Goal: Task Accomplishment & Management: Use online tool/utility

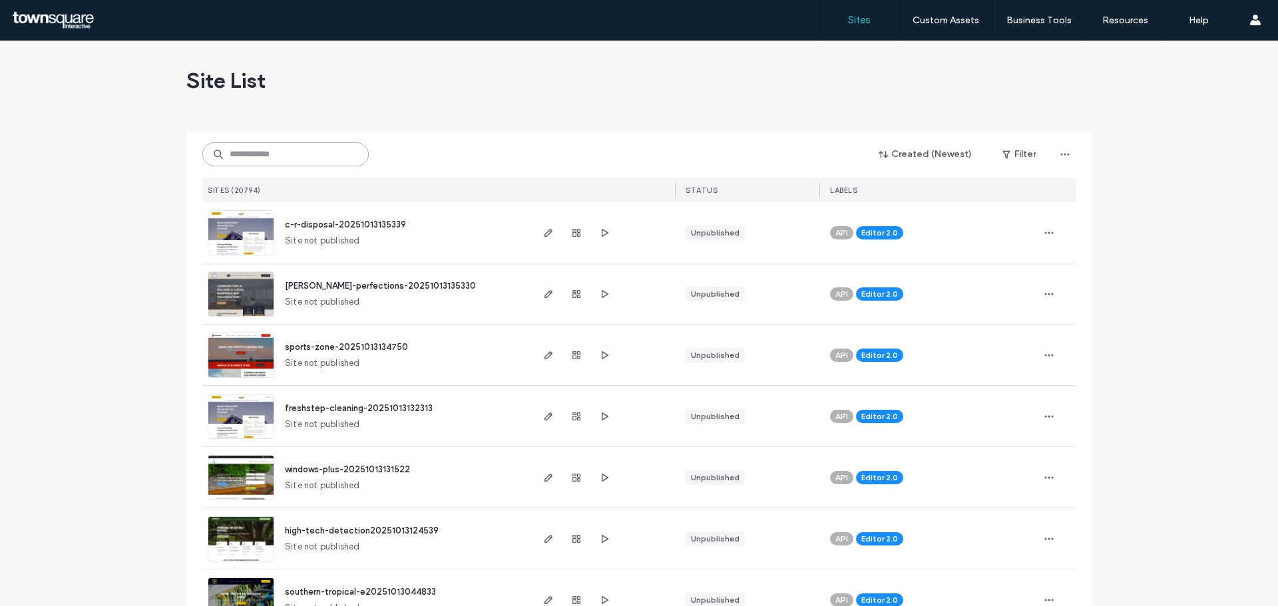
click at [276, 149] on input at bounding box center [285, 154] width 166 height 24
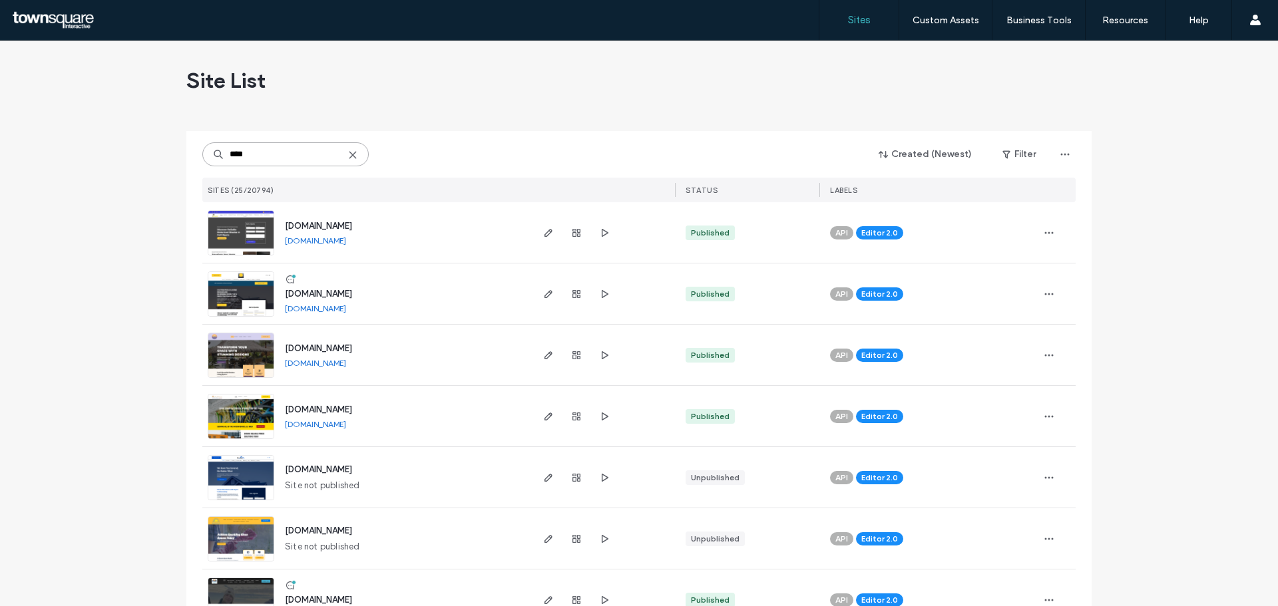
type input "****"
click at [310, 221] on span "[DOMAIN_NAME]" at bounding box center [318, 226] width 67 height 10
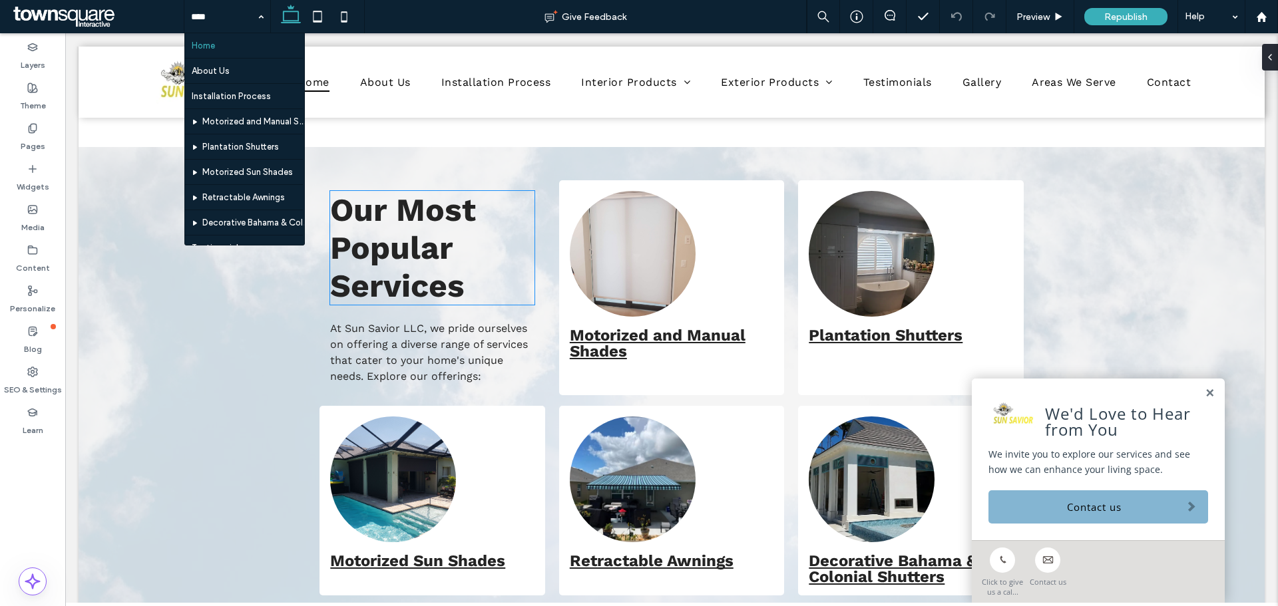
scroll to position [972, 0]
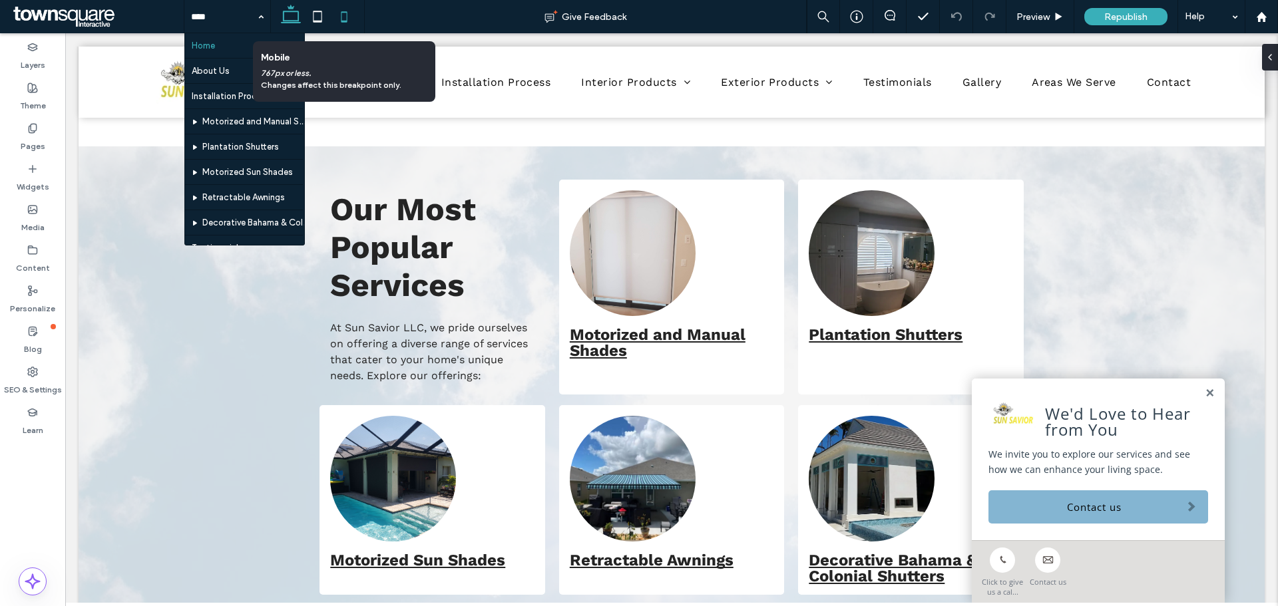
click at [344, 17] on icon at bounding box center [344, 16] width 27 height 27
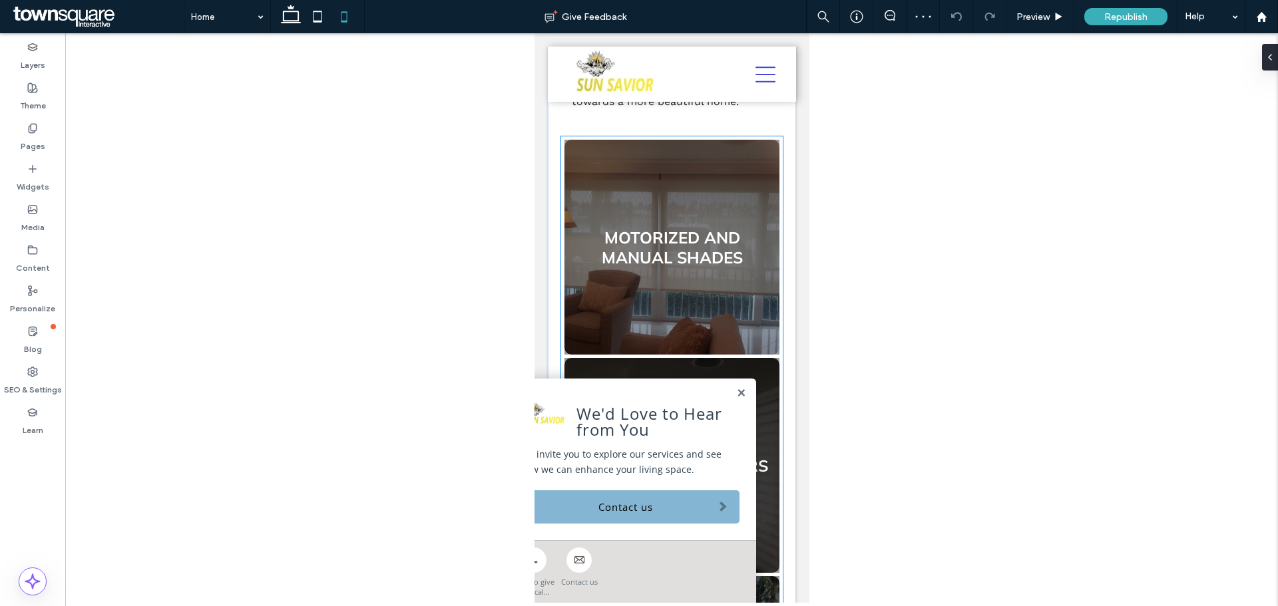
scroll to position [1451, 0]
click at [641, 351] on link at bounding box center [671, 465] width 228 height 228
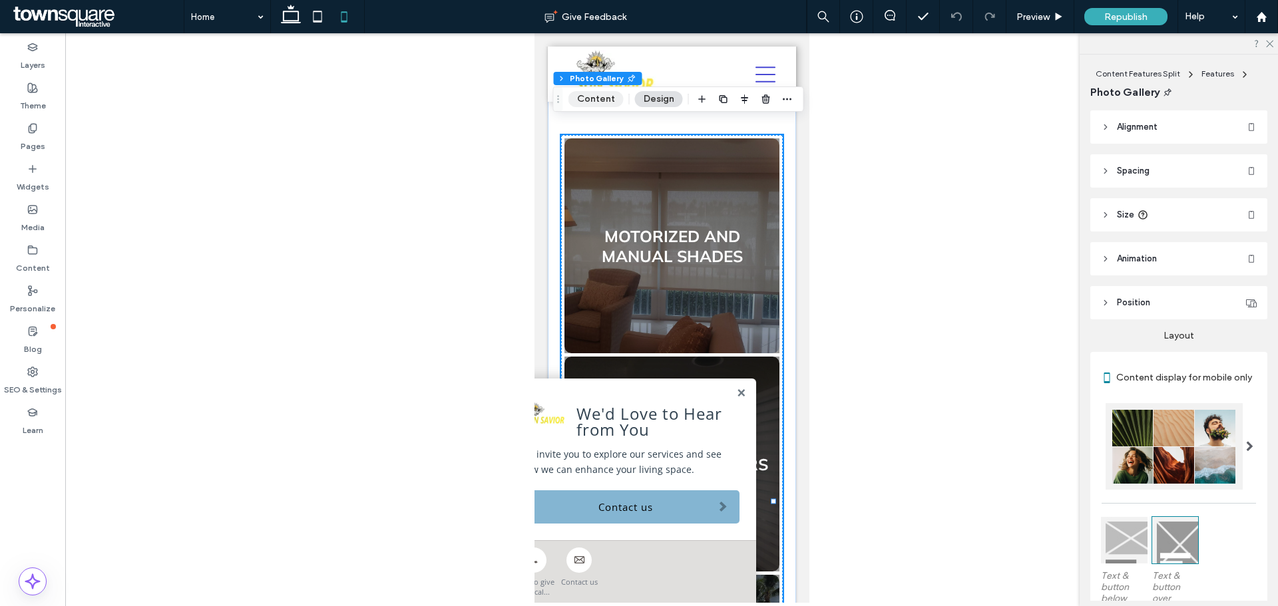
click at [586, 97] on button "Content" at bounding box center [595, 99] width 55 height 16
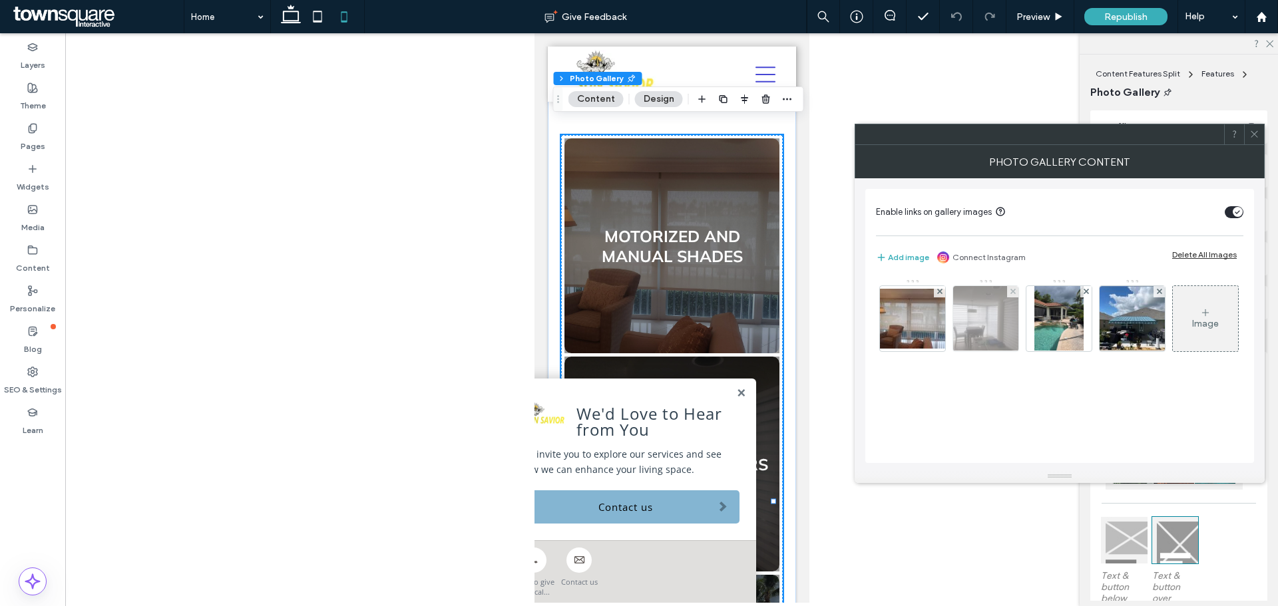
click at [985, 317] on img at bounding box center [985, 318] width 87 height 65
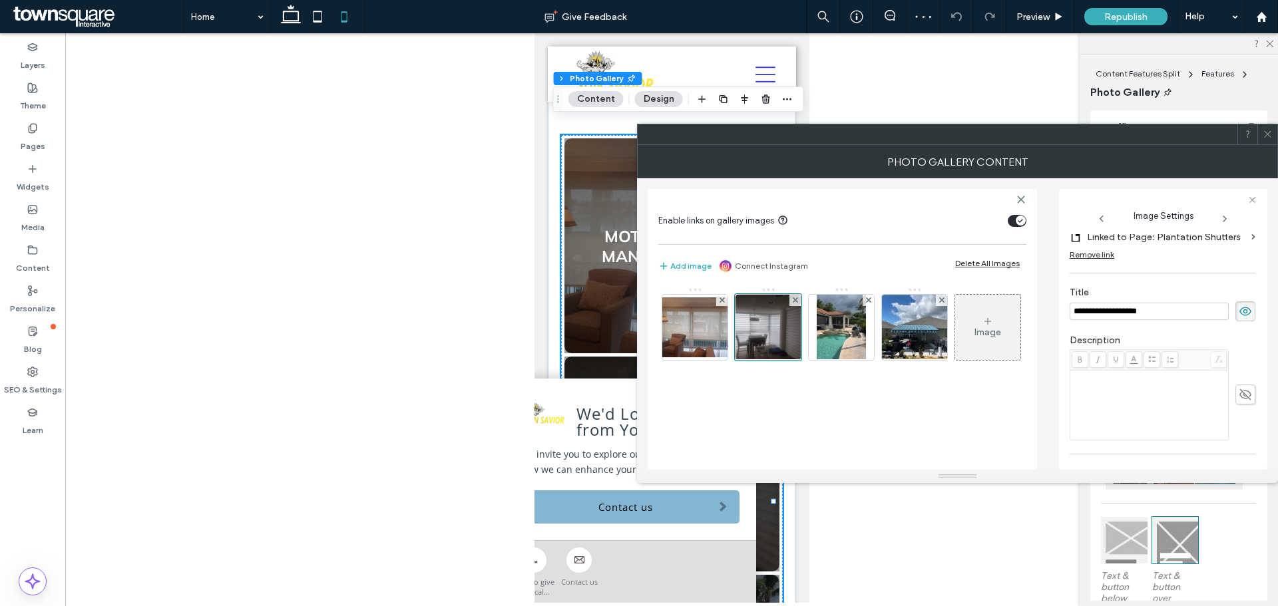
scroll to position [0, 0]
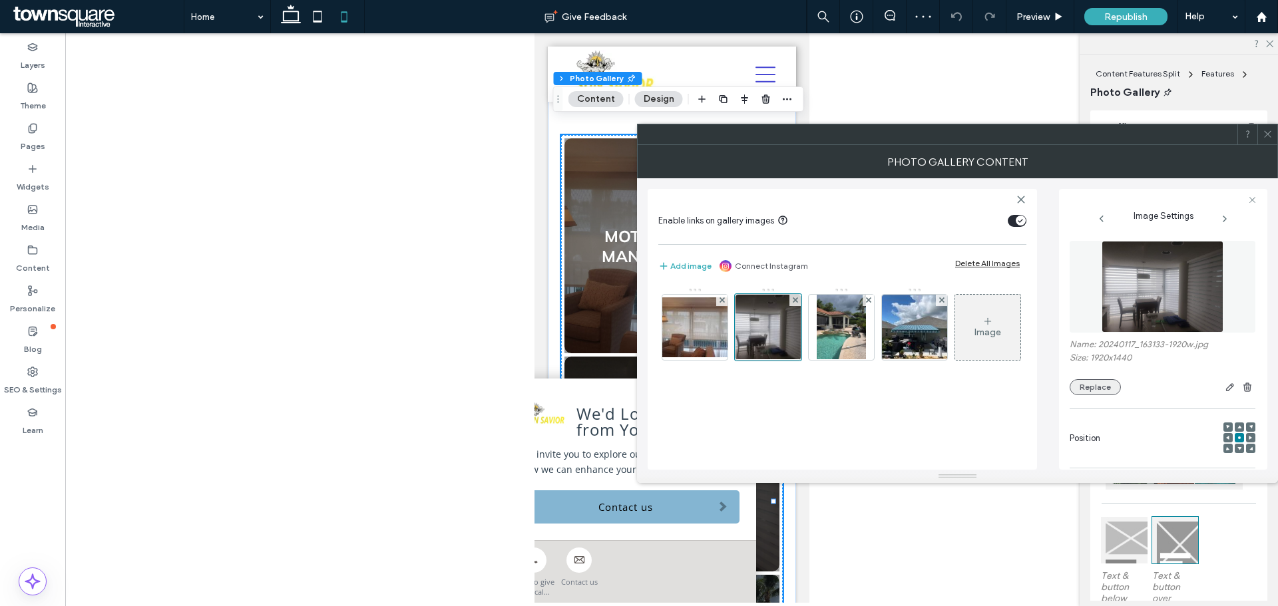
click at [1095, 387] on button "Replace" at bounding box center [1095, 387] width 51 height 16
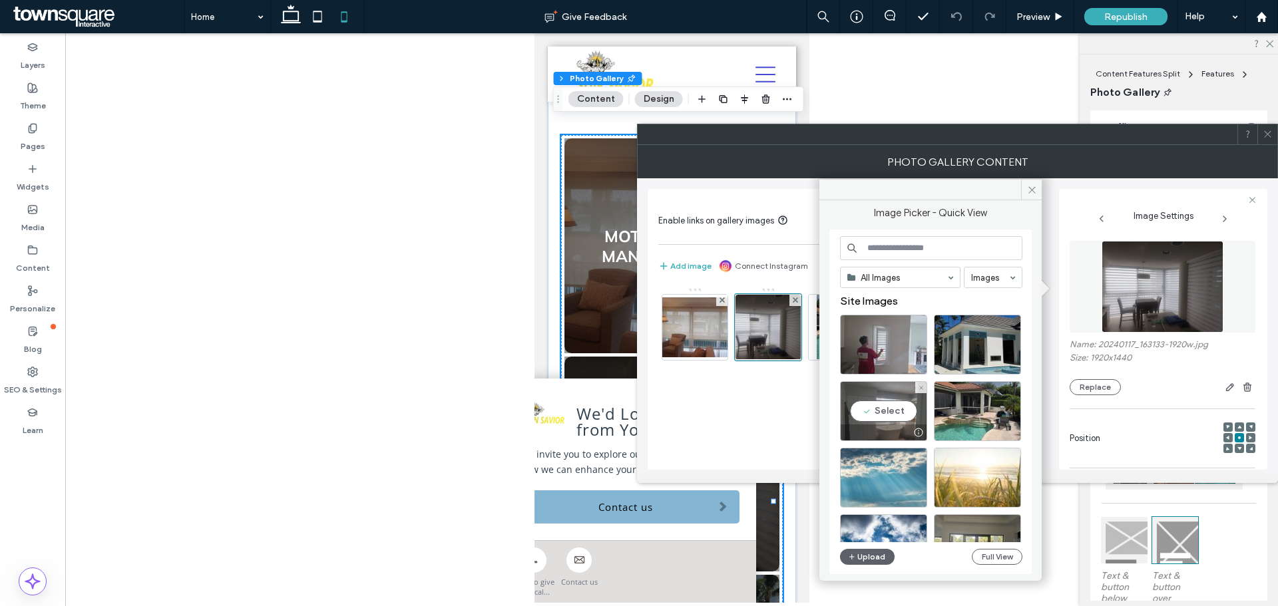
click at [882, 412] on div "Select" at bounding box center [883, 411] width 87 height 60
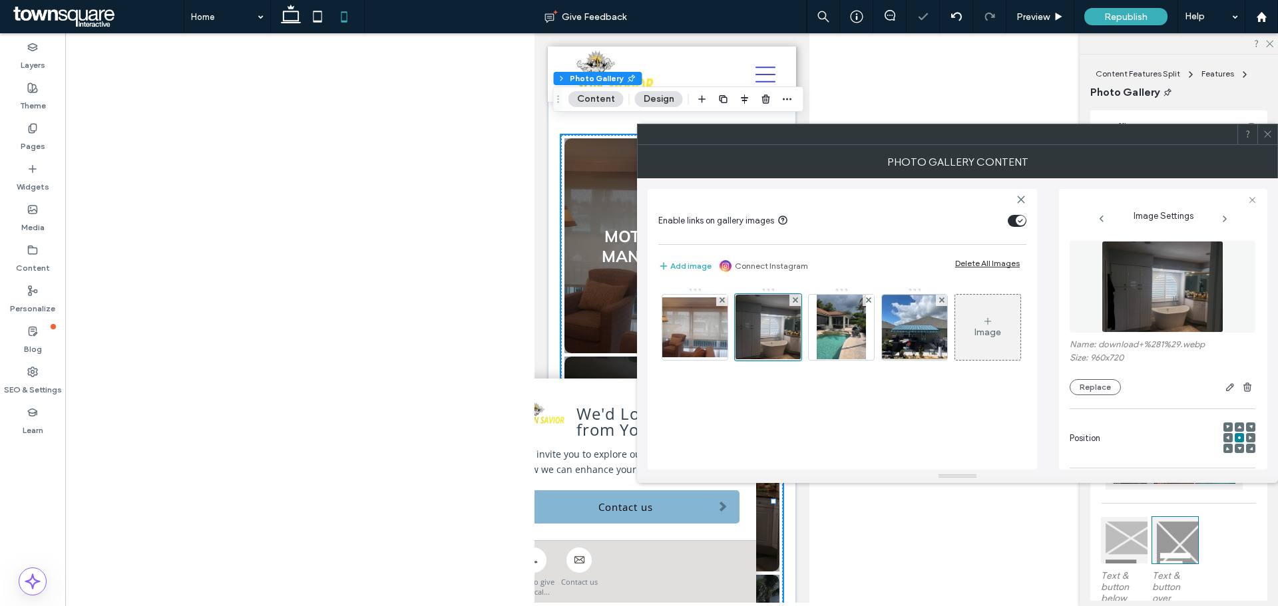
click at [1271, 137] on use at bounding box center [1267, 134] width 7 height 7
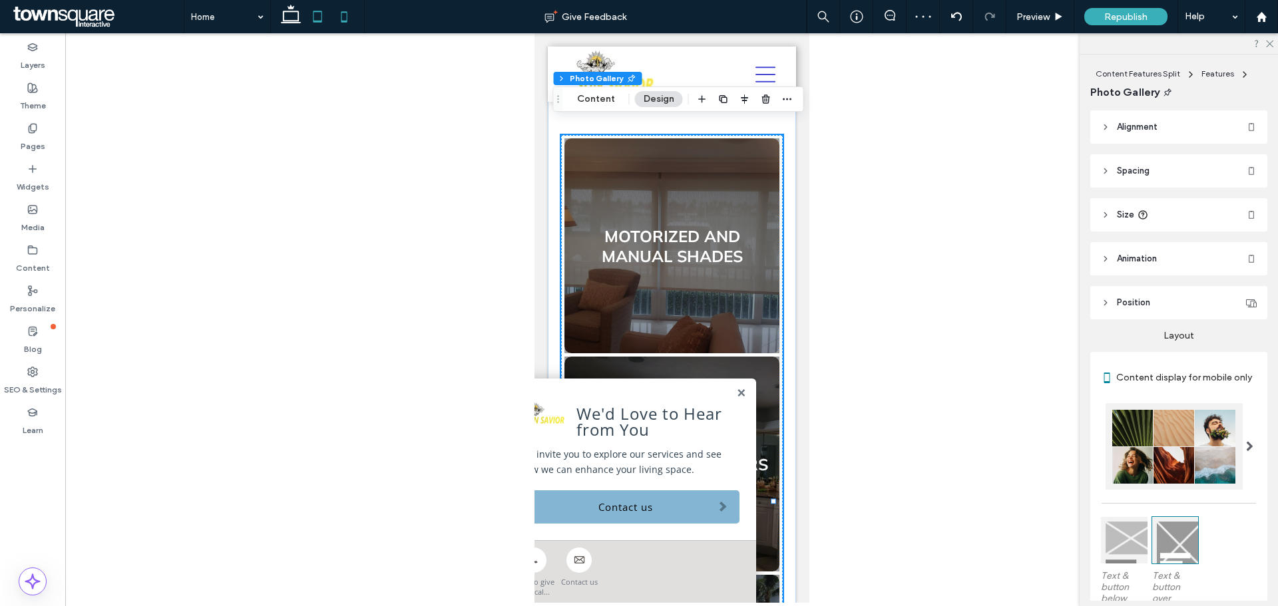
drag, startPoint x: 314, startPoint y: 11, endPoint x: 160, endPoint y: 174, distance: 224.1
click at [314, 11] on use at bounding box center [317, 16] width 9 height 11
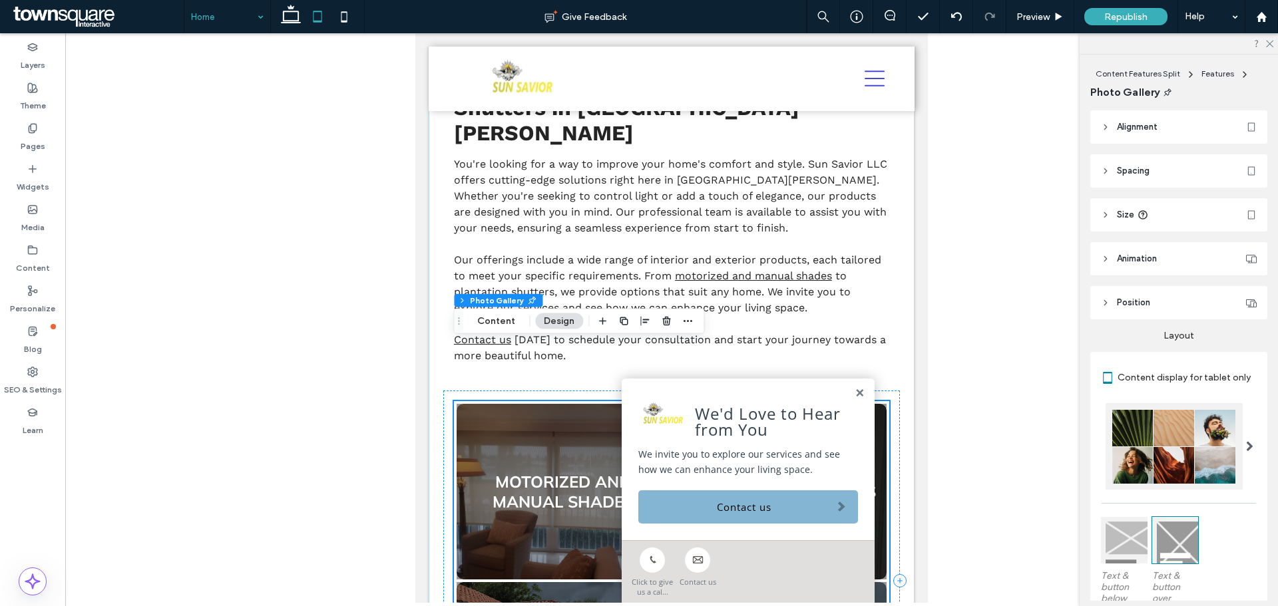
scroll to position [829, 0]
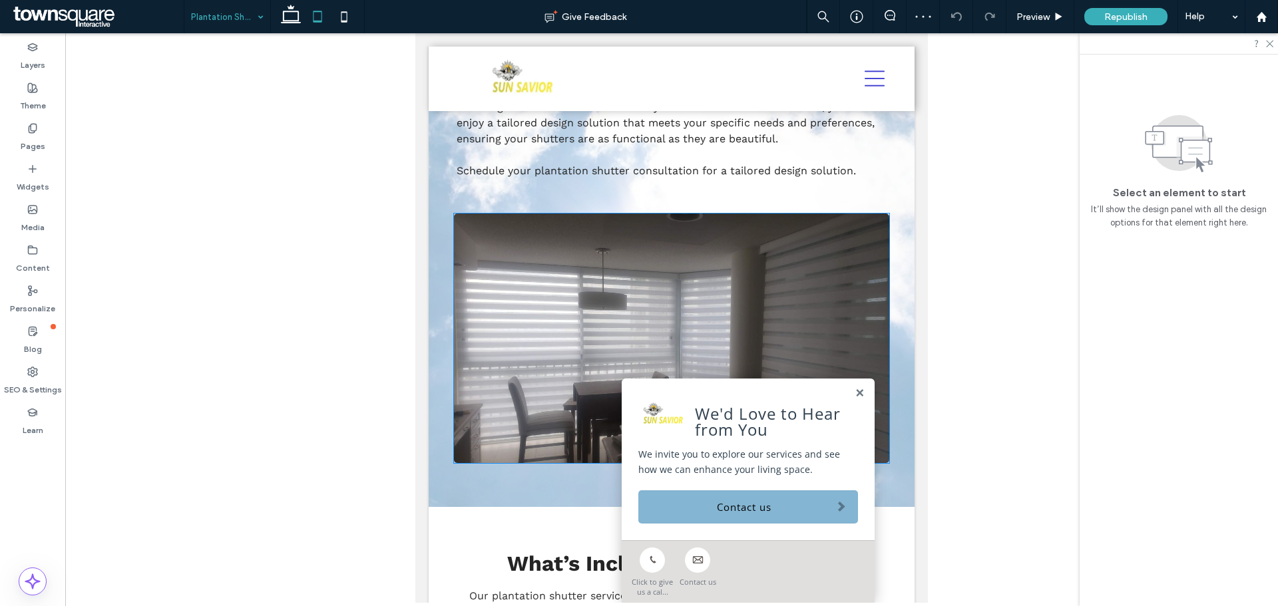
scroll to position [429, 0]
click at [598, 260] on img at bounding box center [671, 337] width 435 height 250
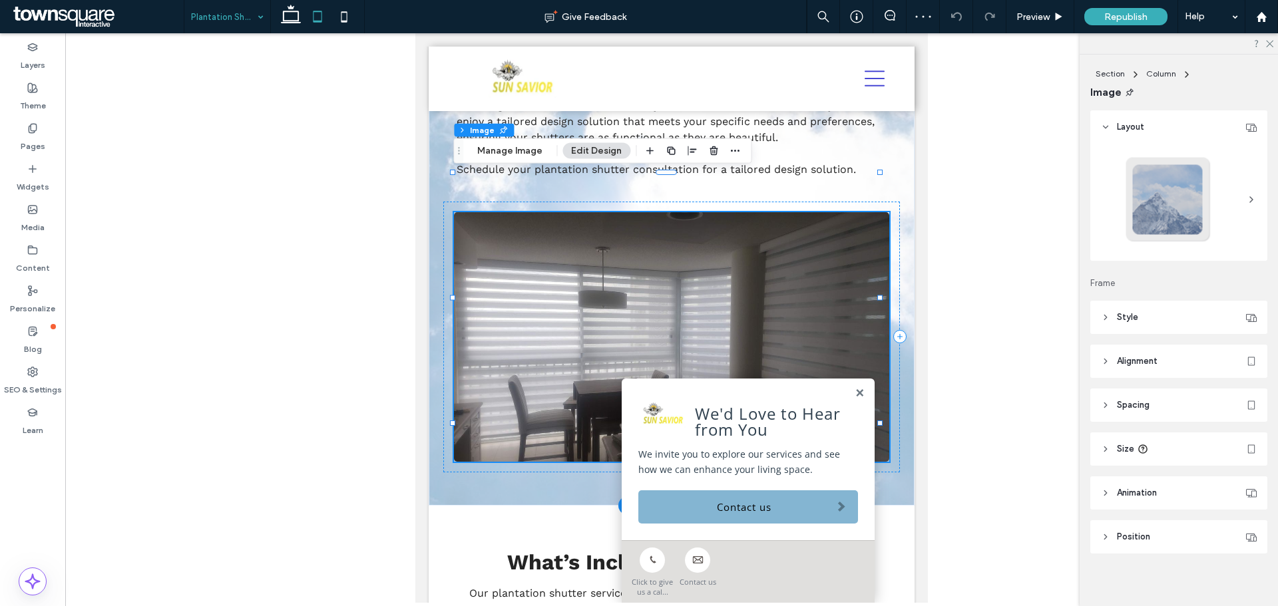
type input "*"
click at [511, 147] on button "Manage Image" at bounding box center [510, 151] width 83 height 16
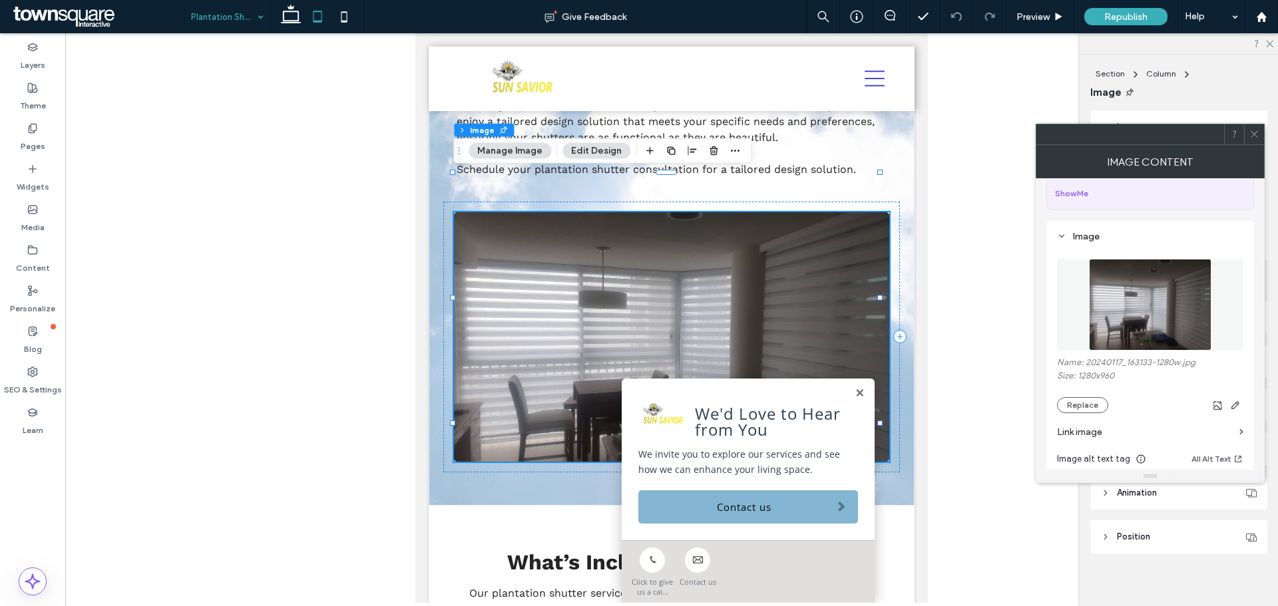
scroll to position [85, 0]
click at [1077, 403] on button "Replace" at bounding box center [1082, 401] width 51 height 16
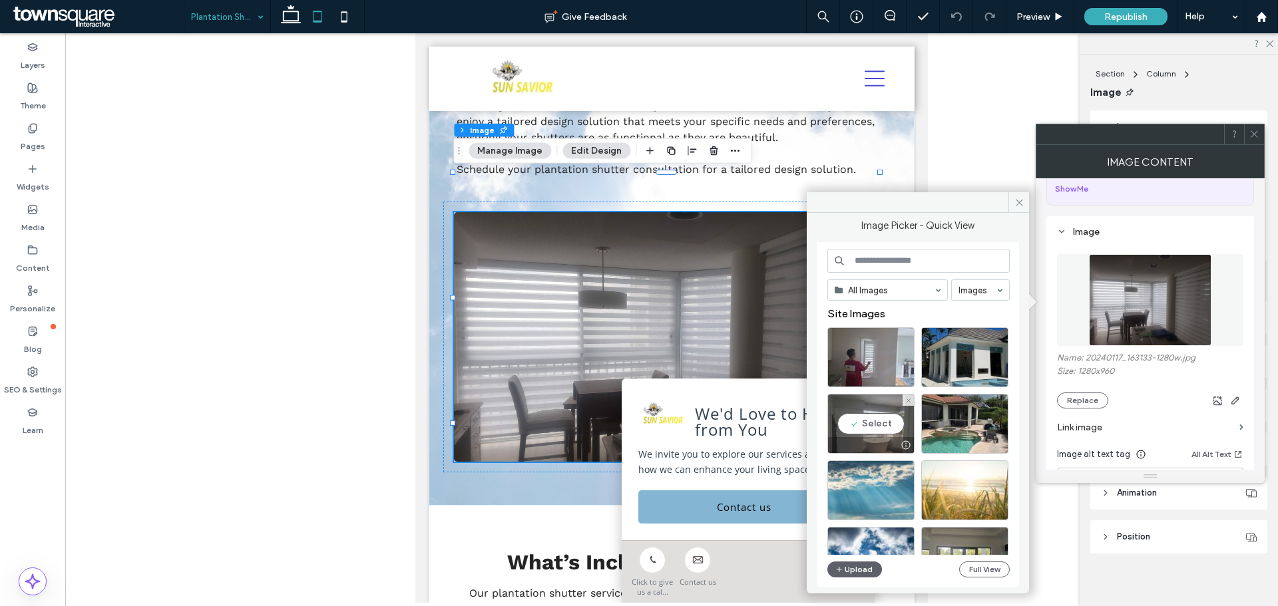
click at [872, 422] on div "Select" at bounding box center [870, 424] width 87 height 60
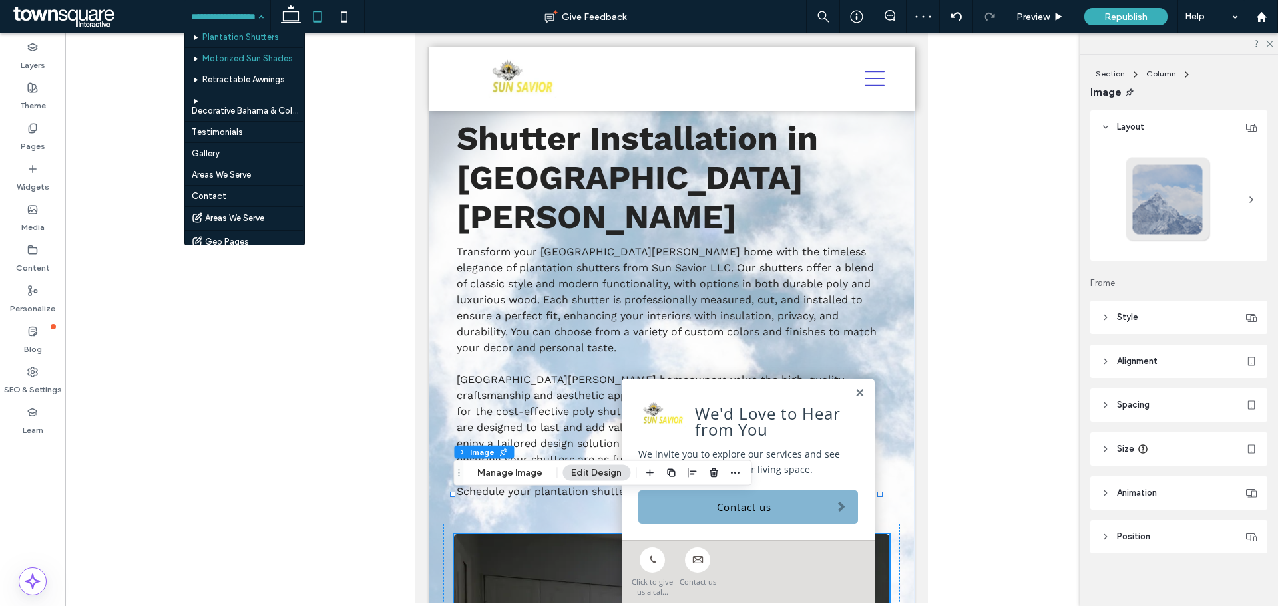
scroll to position [101, 0]
click at [234, 9] on input at bounding box center [224, 16] width 66 height 33
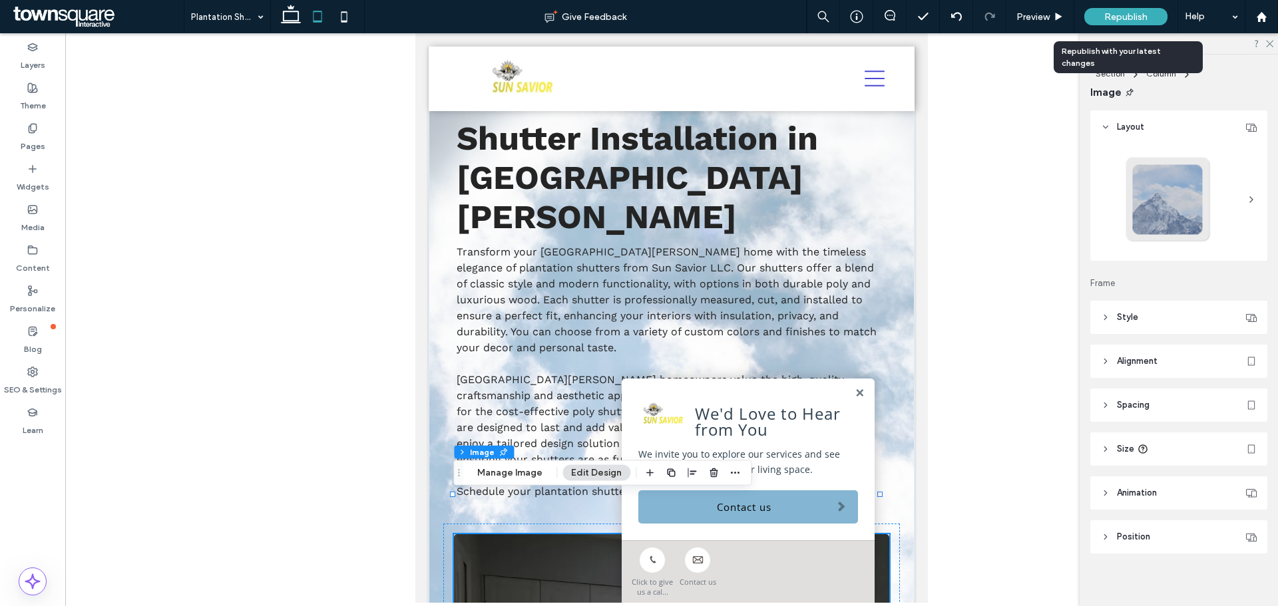
click at [1133, 12] on span "Republish" at bounding box center [1125, 16] width 43 height 11
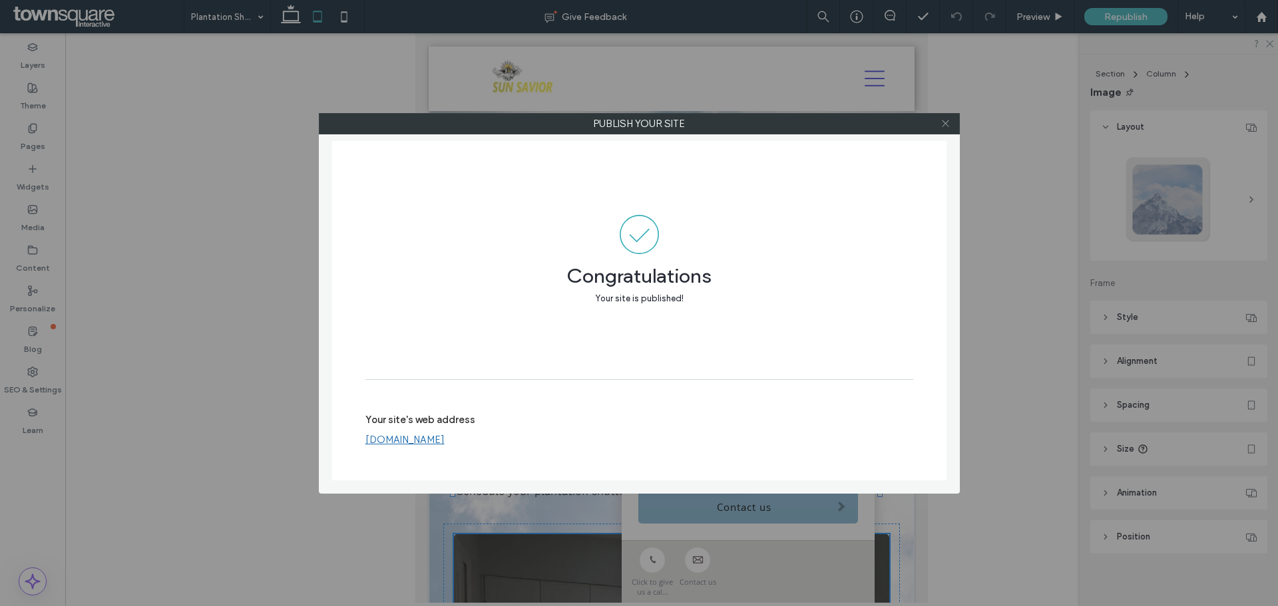
click at [947, 118] on icon at bounding box center [945, 123] width 10 height 10
